Goal: Transaction & Acquisition: Purchase product/service

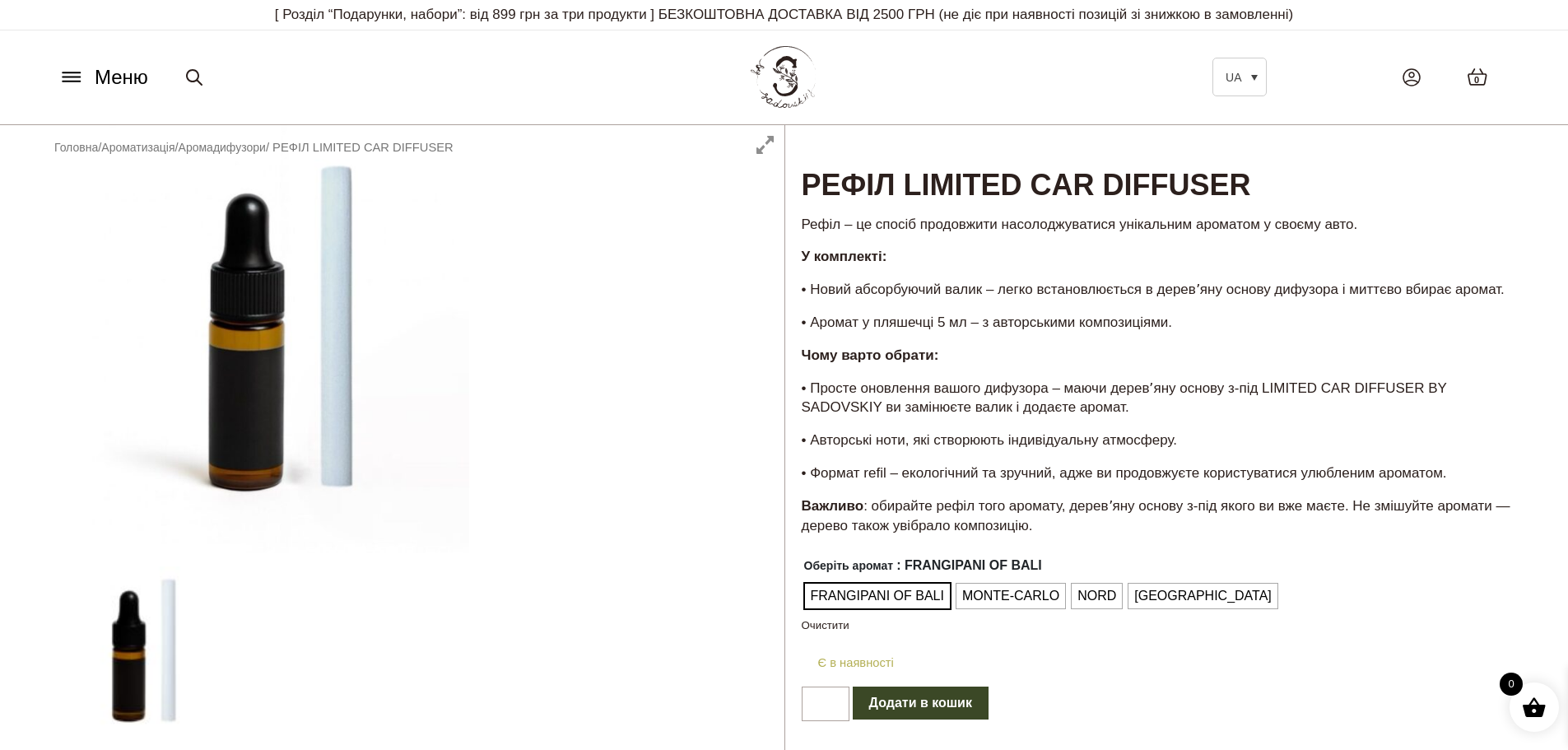
click at [96, 79] on span "Меню" at bounding box center [121, 77] width 53 height 29
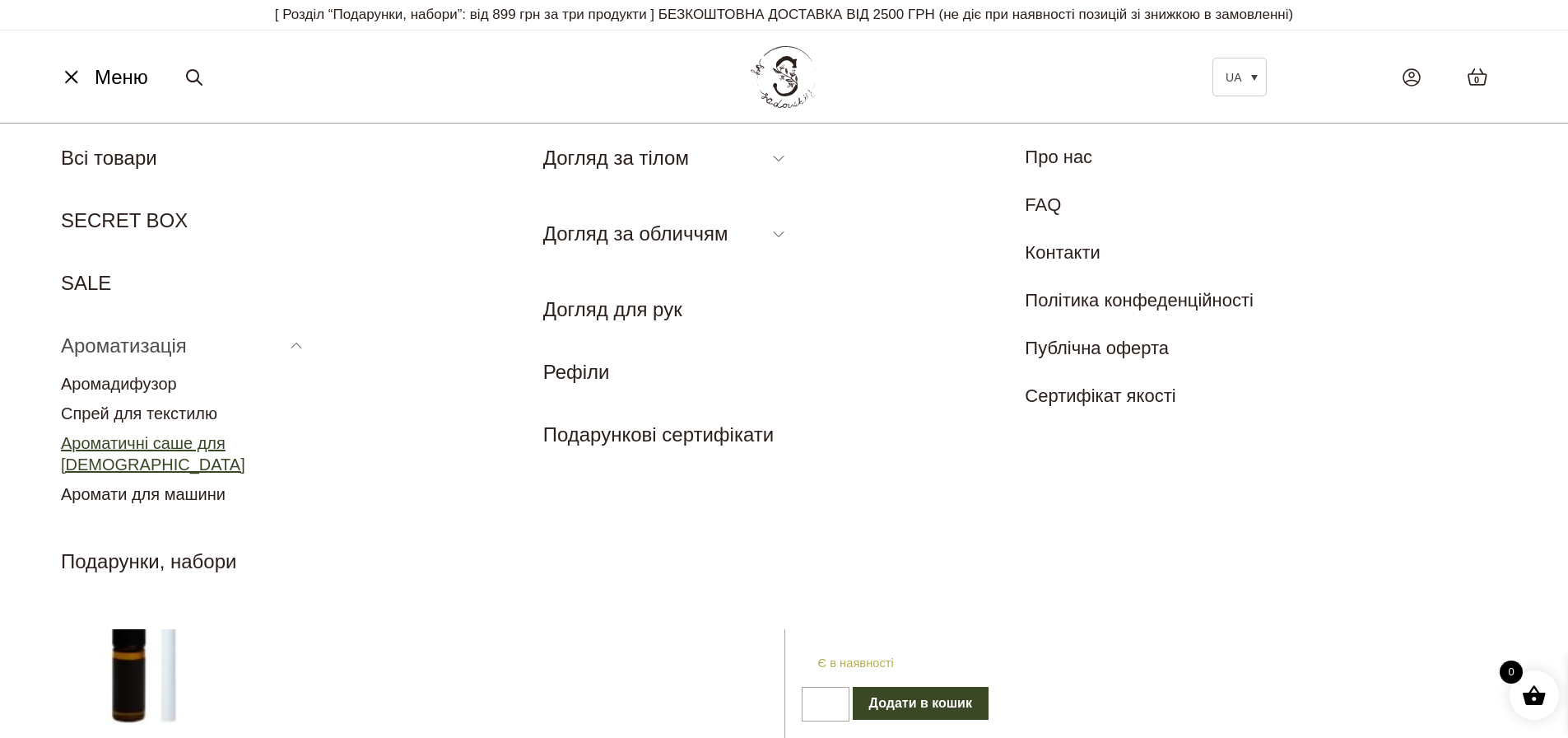
click at [157, 440] on link "Ароматичні саше для [DEMOGRAPHIC_DATA]" at bounding box center [153, 453] width 185 height 39
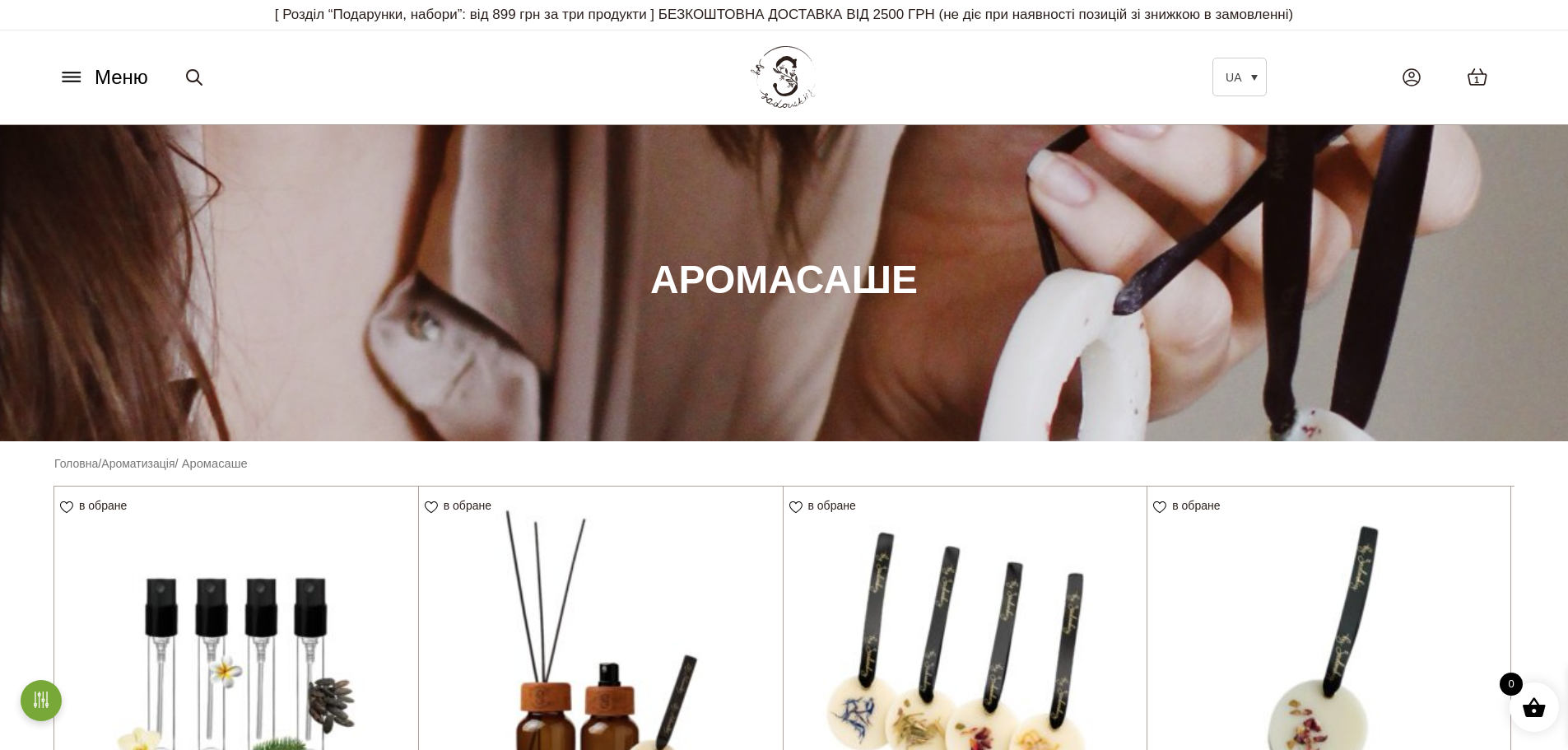
click at [57, 79] on button "Меню" at bounding box center [103, 77] width 99 height 31
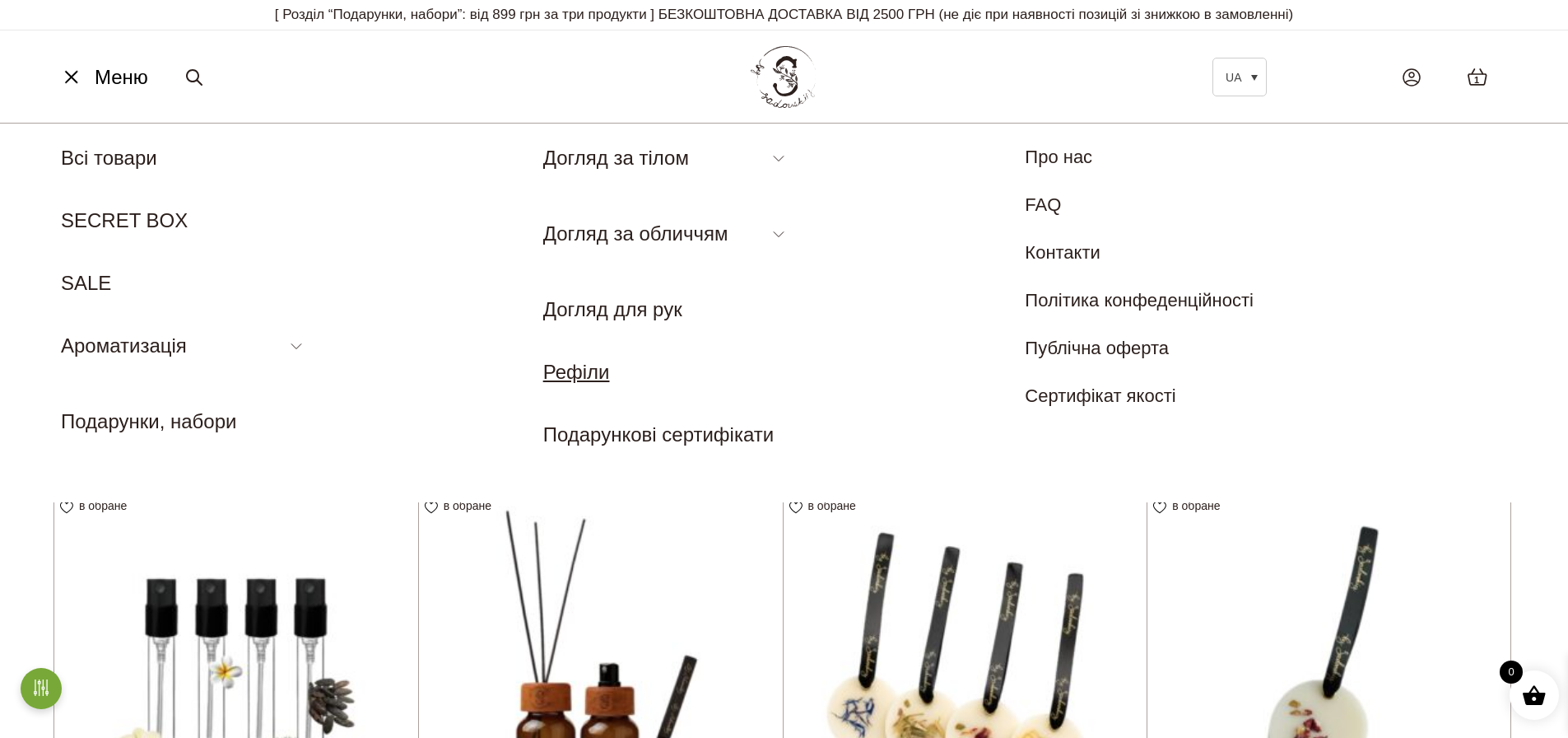
click at [603, 374] on link "Рефіли" at bounding box center [577, 371] width 67 height 23
click at [70, 276] on link "SALE" at bounding box center [86, 282] width 50 height 23
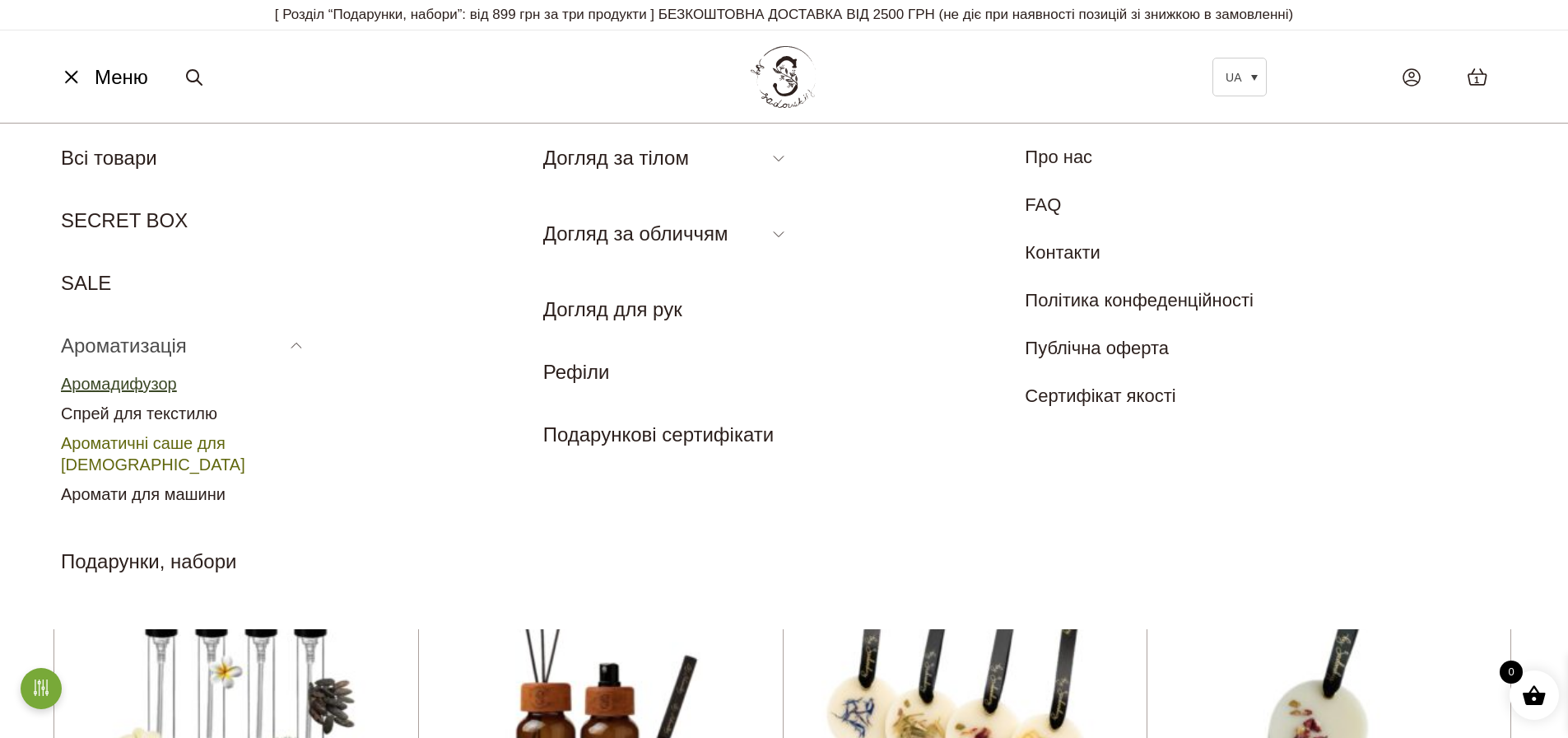
click at [143, 378] on link "Аромадифузор" at bounding box center [119, 384] width 116 height 18
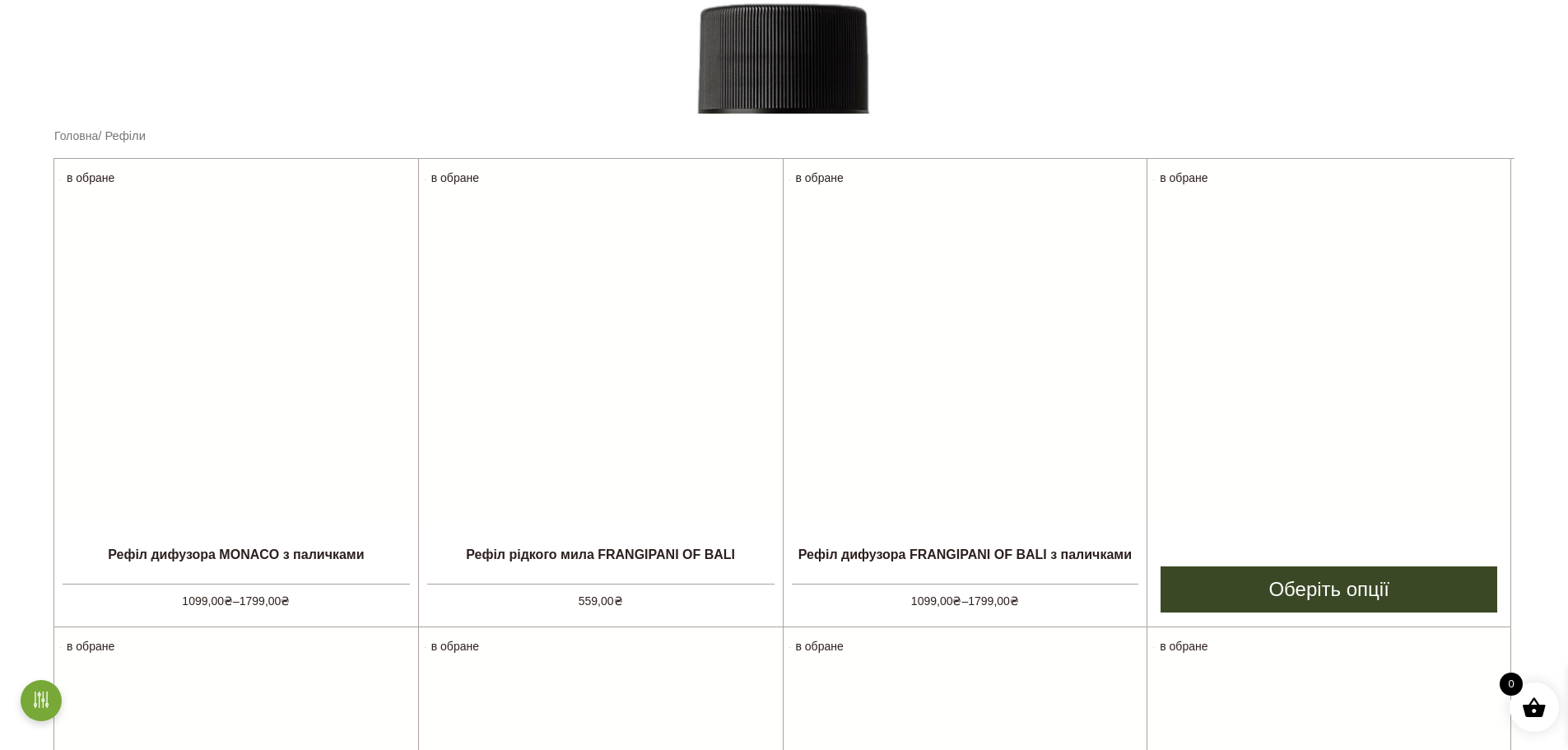
scroll to position [329, 0]
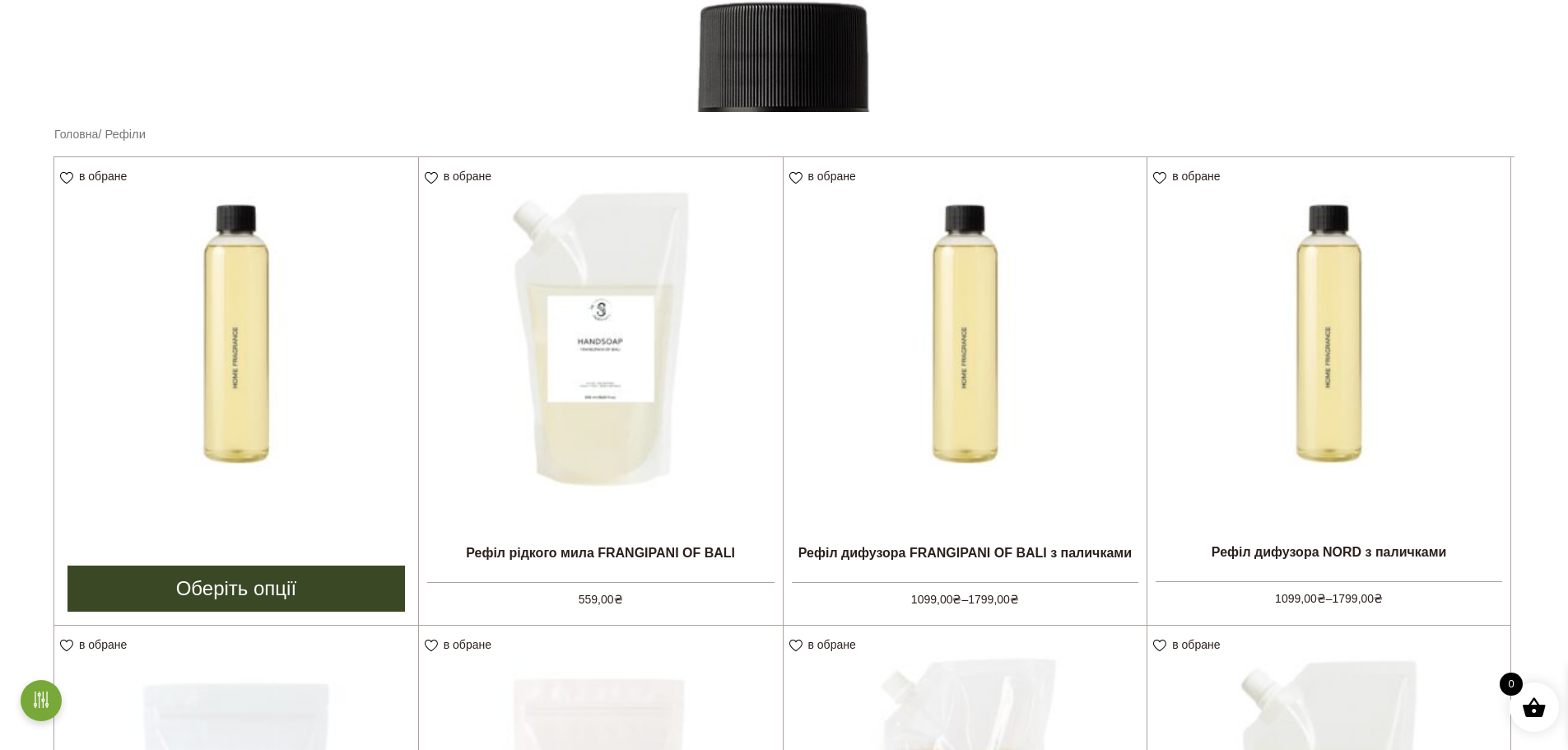
click at [224, 582] on link "Оберіть опції" at bounding box center [237, 589] width 338 height 46
click at [199, 591] on link "Оберіть опції" at bounding box center [237, 589] width 338 height 46
click at [254, 374] on img at bounding box center [236, 339] width 364 height 364
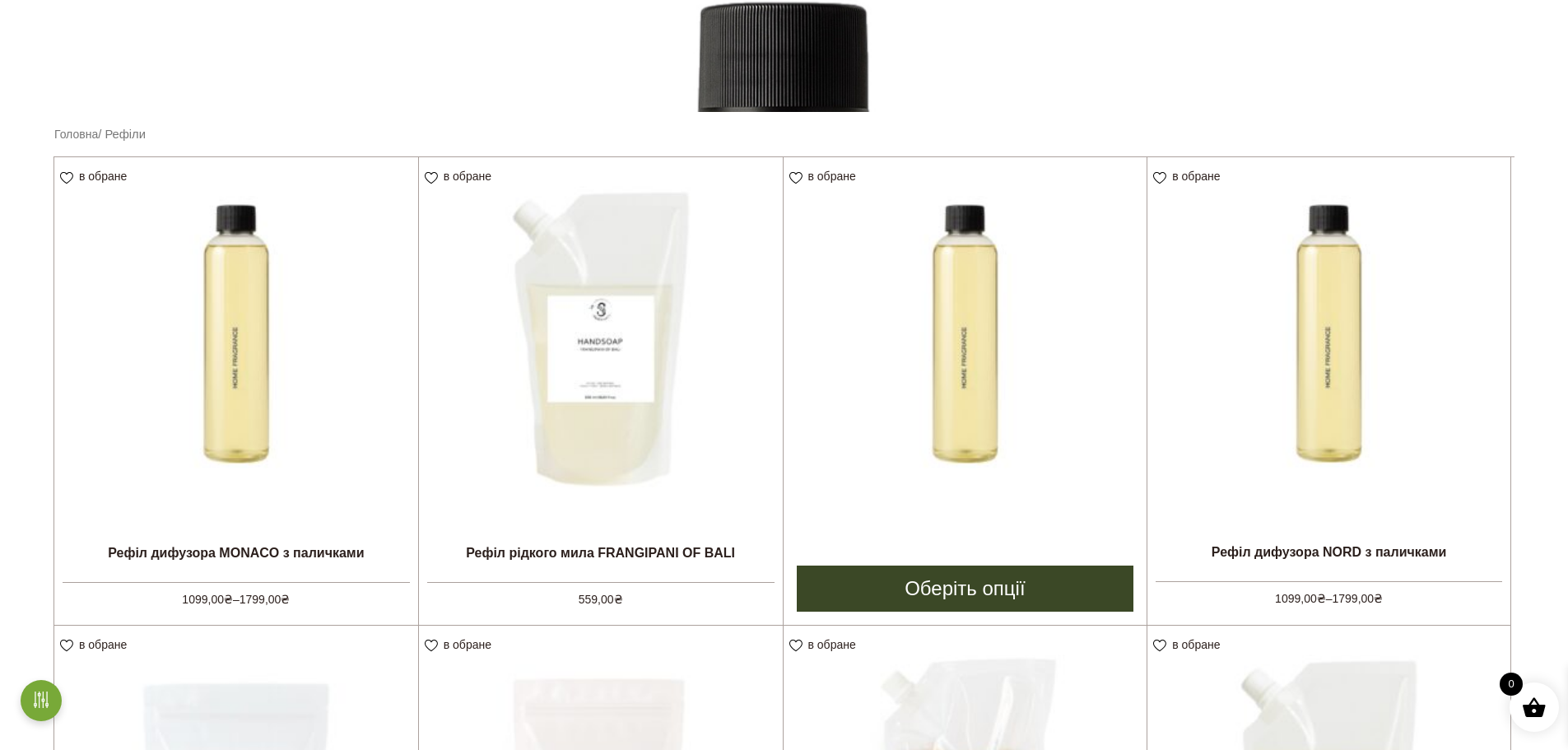
click at [981, 439] on img at bounding box center [965, 339] width 364 height 364
click at [978, 589] on link "Оберіть опції" at bounding box center [965, 589] width 338 height 46
click at [975, 591] on link "Оберіть опції" at bounding box center [965, 589] width 338 height 46
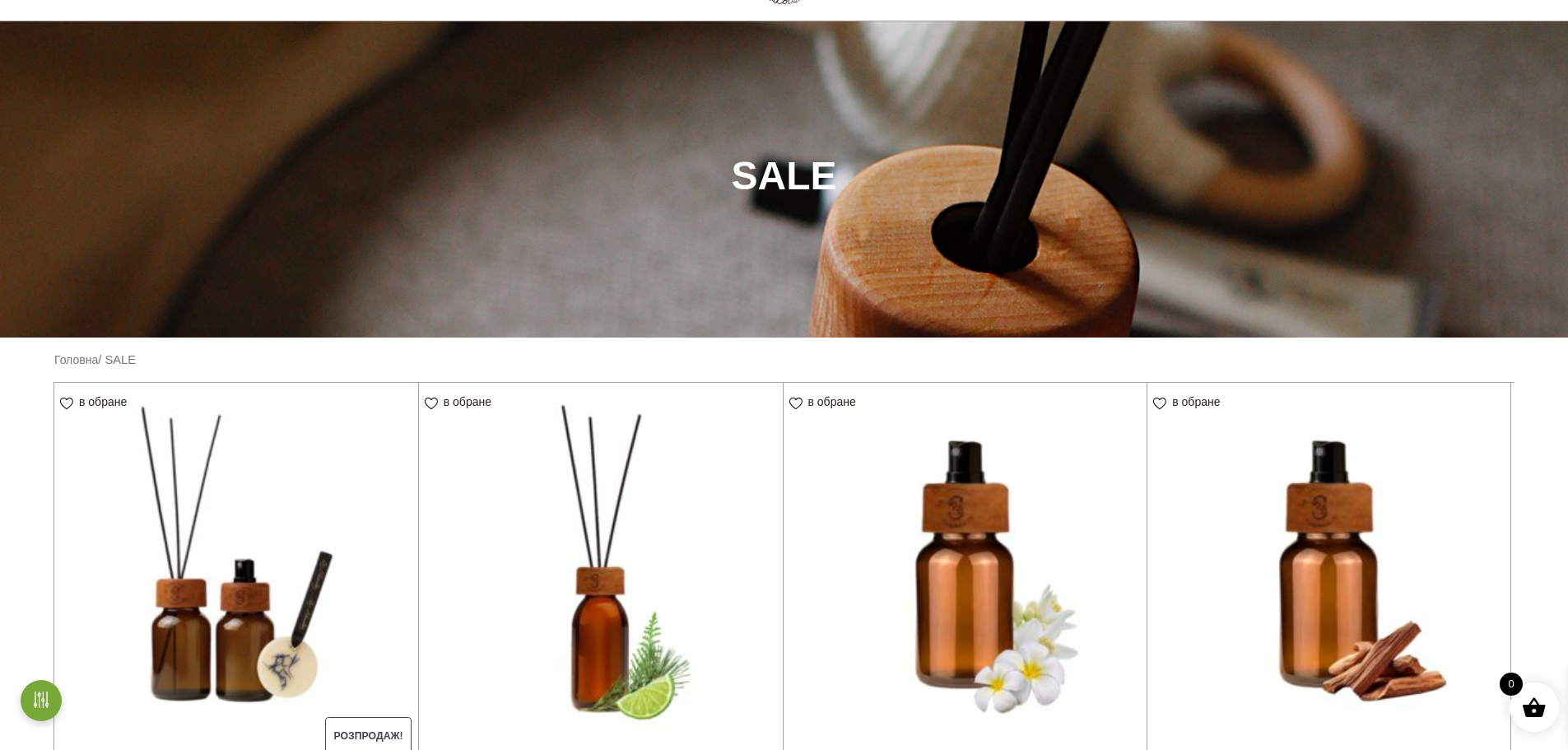
scroll to position [79, 0]
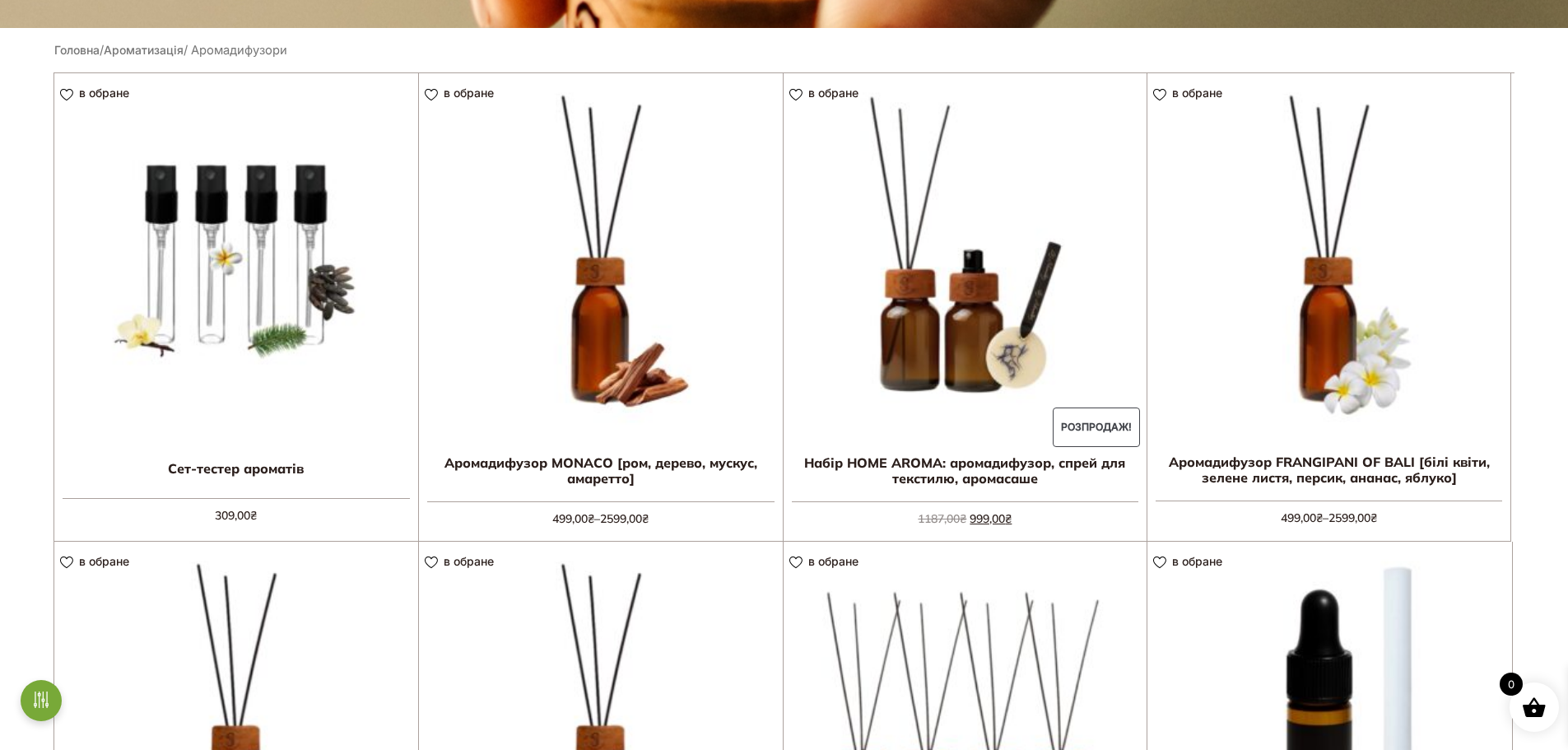
scroll to position [329, 0]
